Goal: Task Accomplishment & Management: Manage account settings

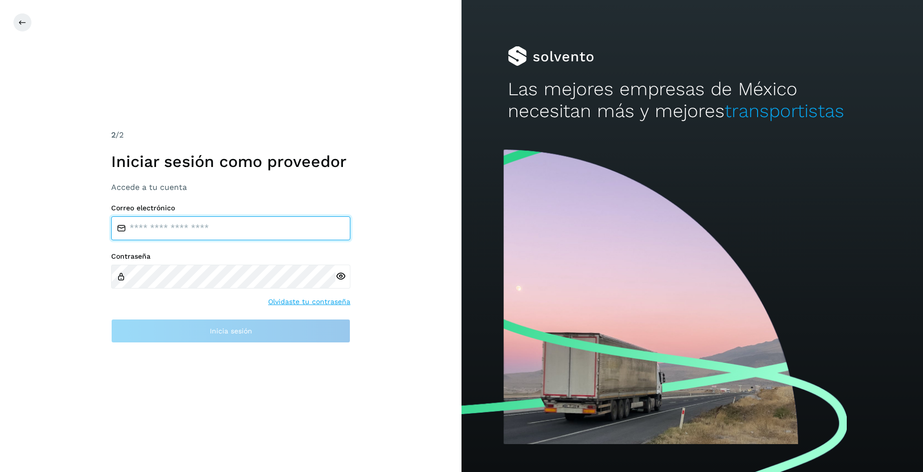
click at [133, 225] on input "email" at bounding box center [230, 228] width 239 height 24
click at [167, 226] on input "email" at bounding box center [230, 228] width 239 height 24
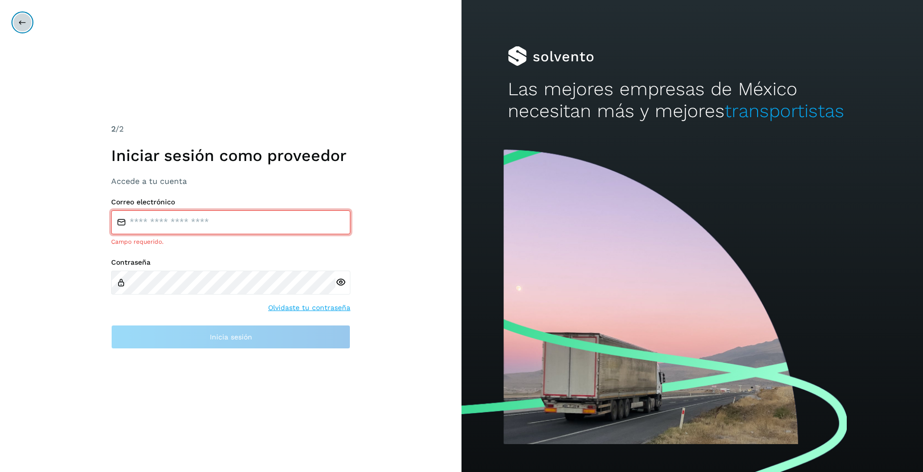
click at [19, 25] on icon at bounding box center [22, 22] width 8 height 8
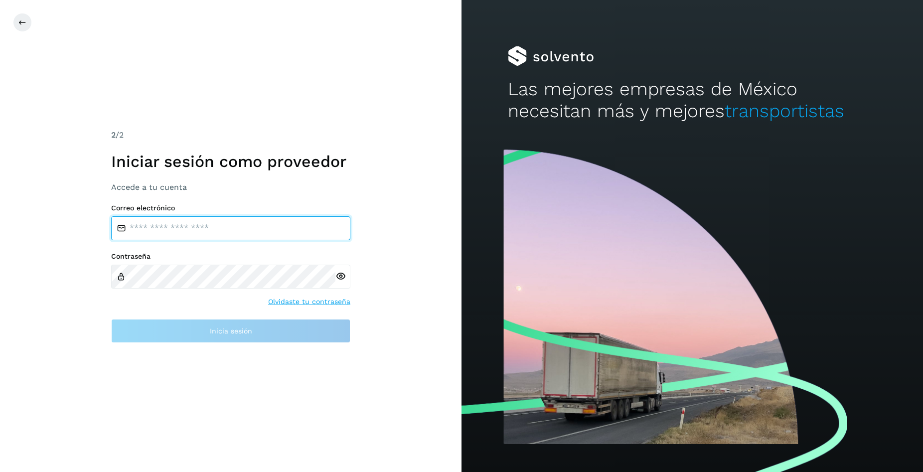
click at [186, 230] on input "email" at bounding box center [230, 228] width 239 height 24
type input "**********"
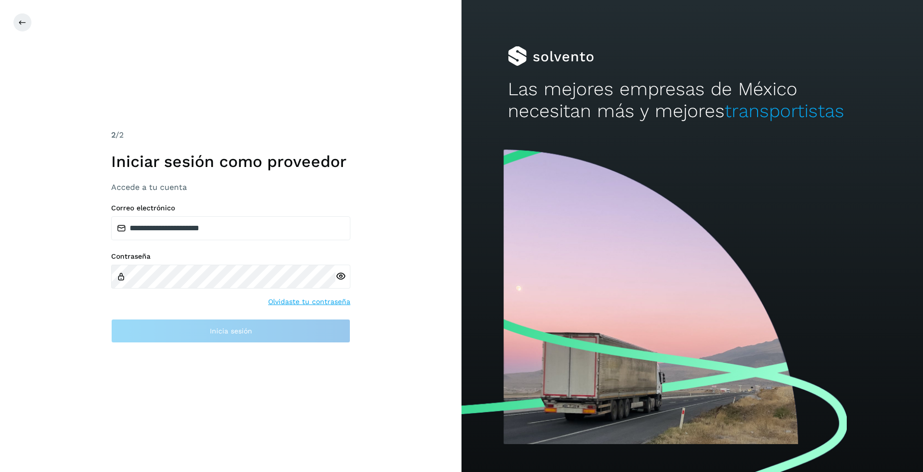
click at [341, 281] on div at bounding box center [342, 277] width 15 height 24
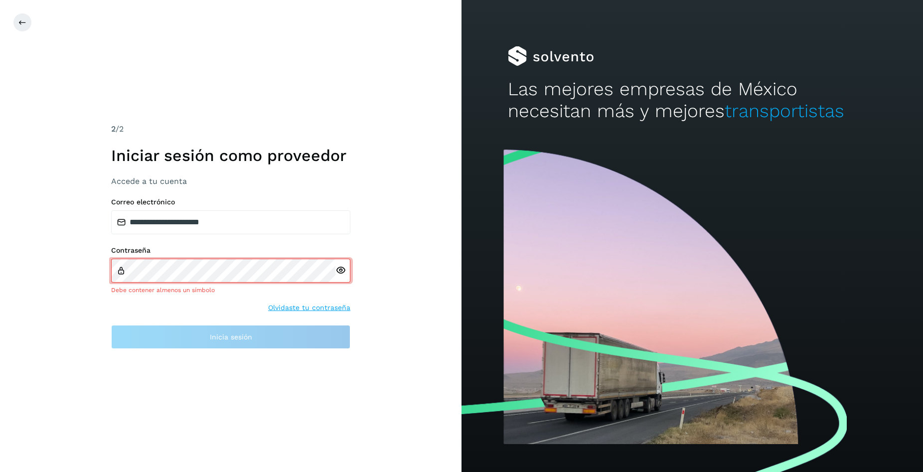
click at [339, 274] on icon at bounding box center [340, 270] width 10 height 10
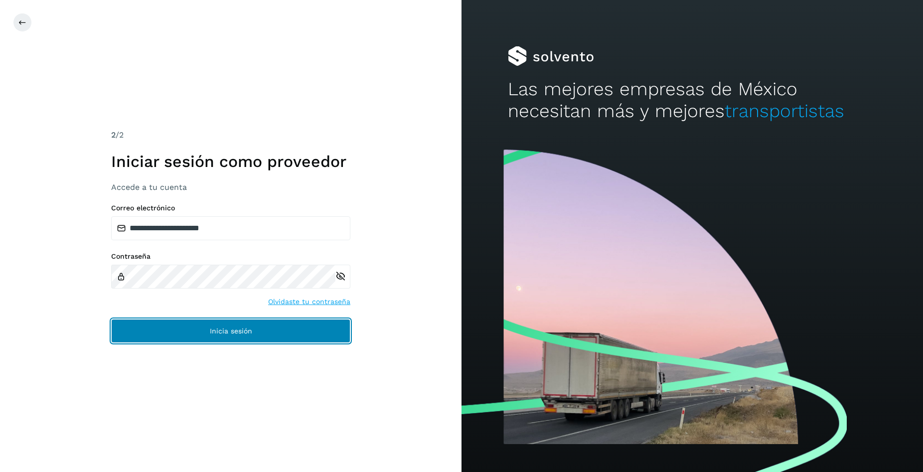
click at [198, 331] on button "Inicia sesión" at bounding box center [230, 331] width 239 height 24
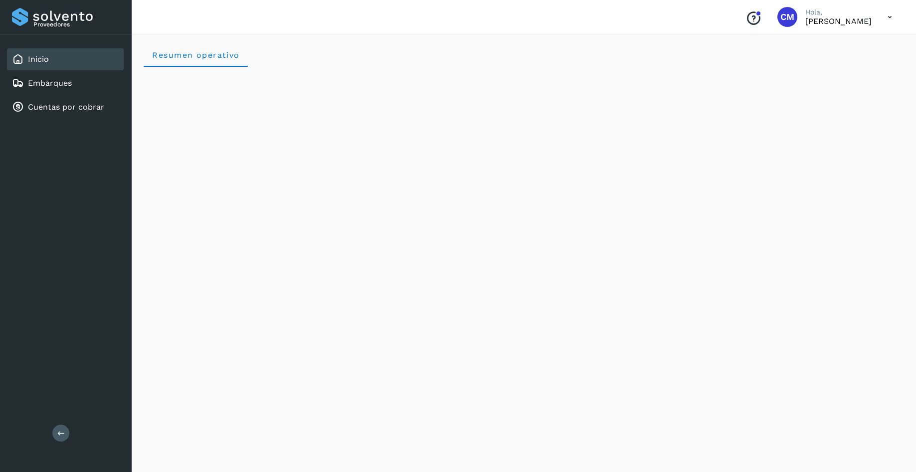
click at [102, 174] on div "Proveedores Inicio Embarques Cuentas por cobrar Salir" at bounding box center [66, 236] width 132 height 472
click at [81, 112] on div "Cuentas por cobrar" at bounding box center [58, 107] width 92 height 12
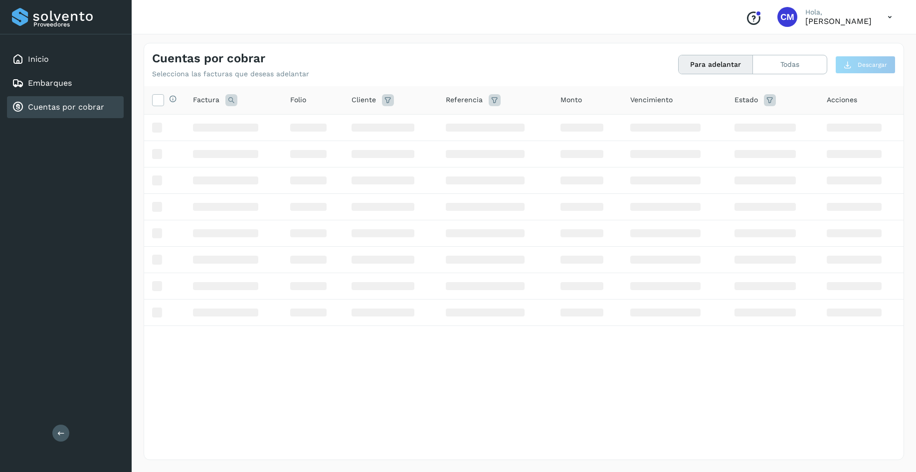
click at [77, 107] on link "Cuentas por cobrar" at bounding box center [66, 106] width 76 height 9
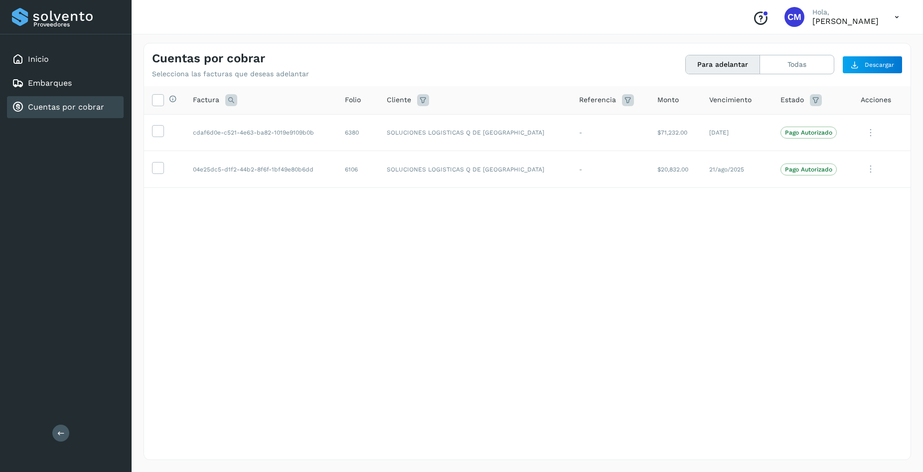
click at [746, 299] on div "Selecciona todas las facturas disponibles para adelanto Factura Folio Cliente R…" at bounding box center [527, 252] width 767 height 333
click at [866, 131] on icon at bounding box center [871, 133] width 20 height 20
click at [608, 244] on div at bounding box center [461, 236] width 923 height 472
click at [580, 232] on div "Selecciona todas las facturas disponibles para adelanto Factura Folio Cliente R…" at bounding box center [527, 252] width 767 height 333
